Goal: Navigation & Orientation: Understand site structure

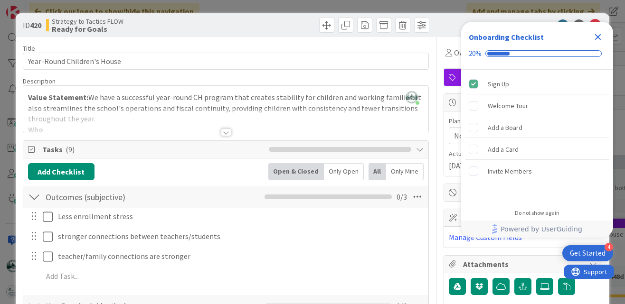
click at [594, 36] on icon "Close Checklist" at bounding box center [597, 36] width 11 height 11
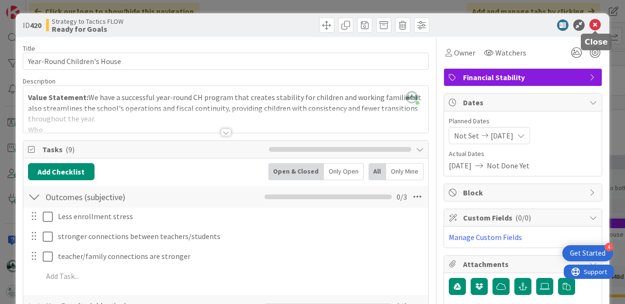
click at [595, 20] on icon at bounding box center [594, 24] width 11 height 11
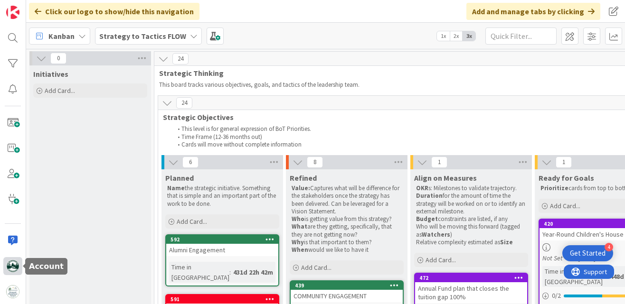
click at [13, 265] on img at bounding box center [12, 266] width 13 height 13
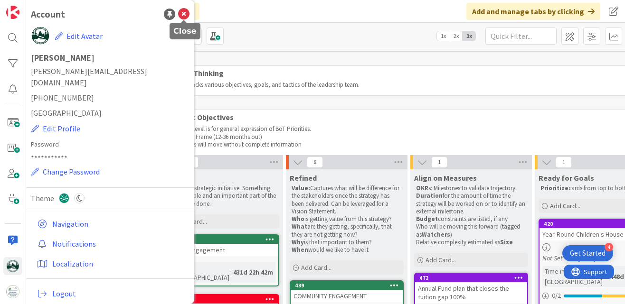
click at [183, 16] on icon at bounding box center [183, 14] width 11 height 11
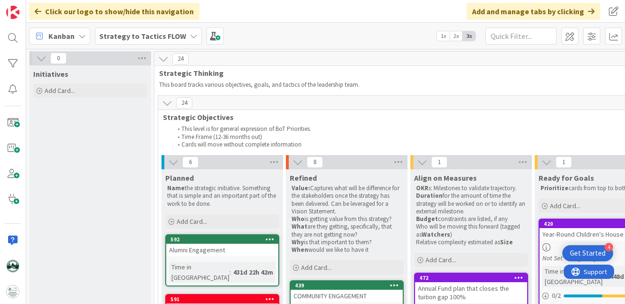
click at [122, 36] on b "Strategy to Tactics FLOW" at bounding box center [142, 35] width 87 height 9
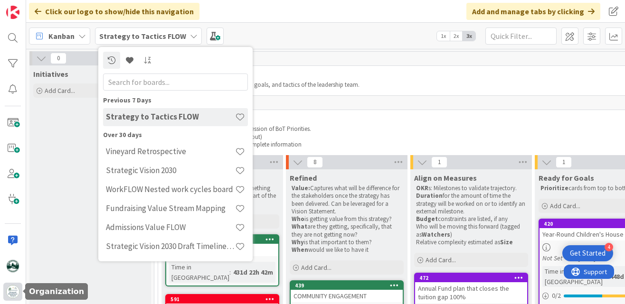
click at [12, 291] on img at bounding box center [12, 291] width 13 height 13
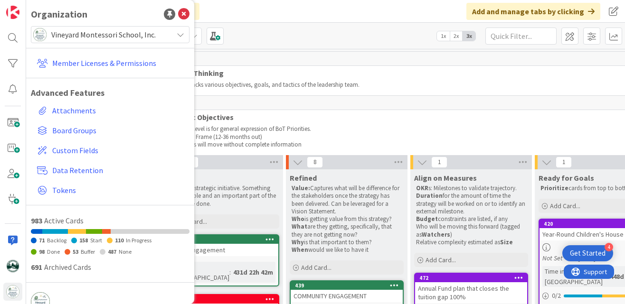
click at [94, 31] on span "Vineyard Montessori School, Inc." at bounding box center [109, 34] width 117 height 13
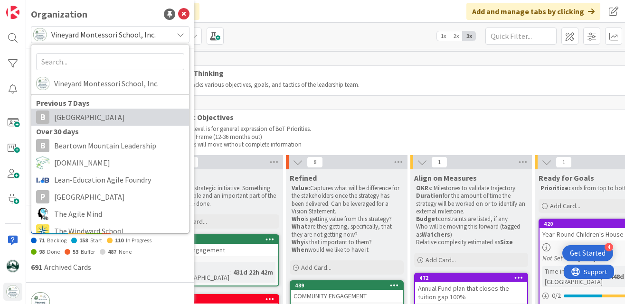
click at [69, 120] on span "[GEOGRAPHIC_DATA]" at bounding box center [119, 117] width 130 height 14
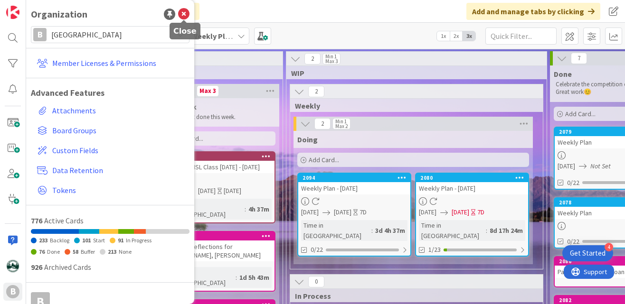
click at [184, 11] on icon at bounding box center [183, 14] width 11 height 11
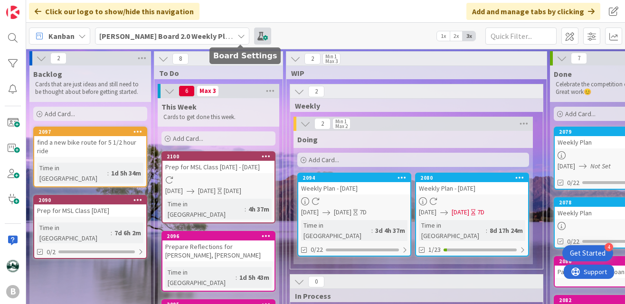
click at [254, 36] on span at bounding box center [262, 36] width 17 height 17
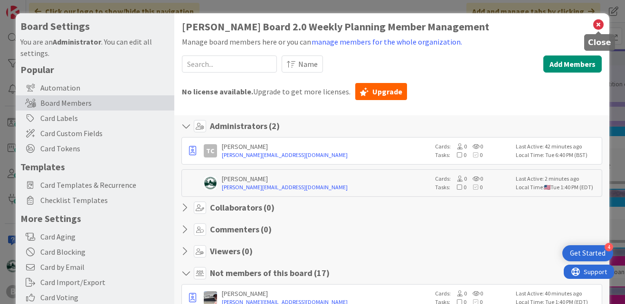
click at [599, 23] on icon at bounding box center [598, 24] width 12 height 13
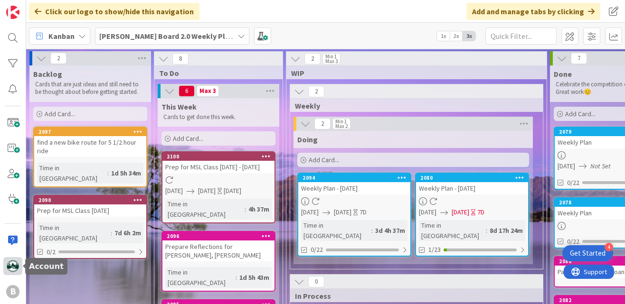
click at [12, 266] on img at bounding box center [12, 266] width 13 height 13
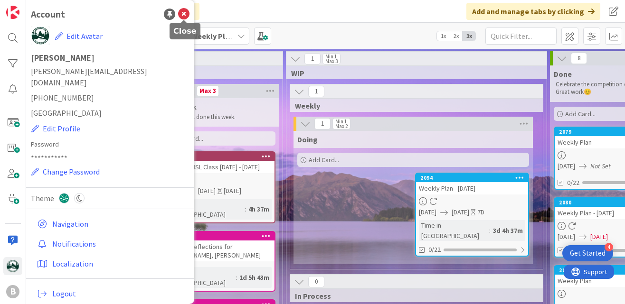
click at [183, 15] on icon at bounding box center [183, 14] width 11 height 11
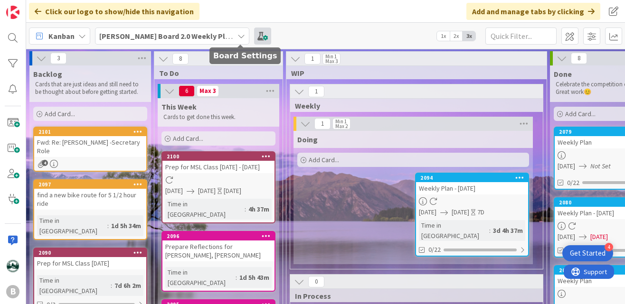
click at [254, 33] on span at bounding box center [262, 36] width 17 height 17
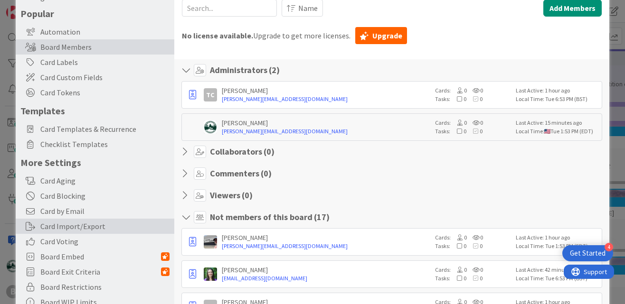
scroll to position [56, 0]
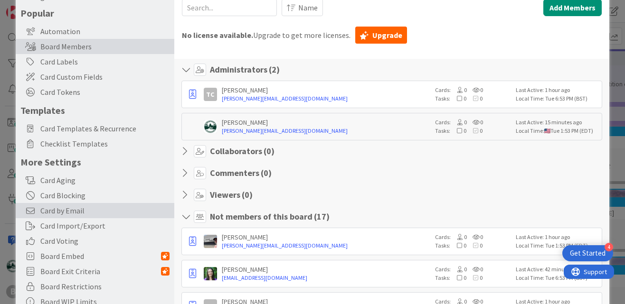
click at [66, 209] on span "Card by Email" at bounding box center [104, 210] width 129 height 11
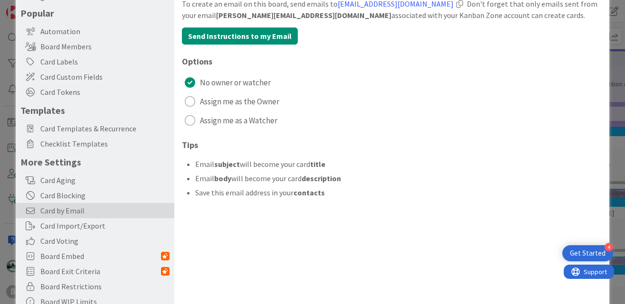
click at [463, 3] on div at bounding box center [459, 4] width 7 height 8
